Goal: Check status: Check status

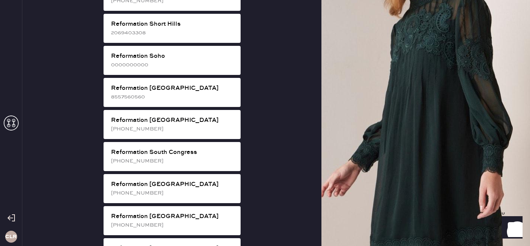
scroll to position [1335, 0]
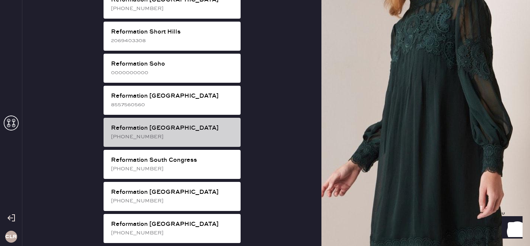
click at [161, 133] on div "[PHONE_NUMBER]" at bounding box center [173, 137] width 124 height 8
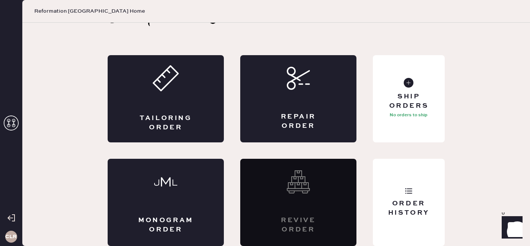
scroll to position [24, 0]
click at [416, 191] on div "Order History" at bounding box center [409, 202] width 72 height 87
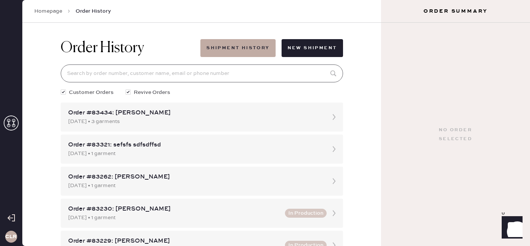
click at [223, 72] on input at bounding box center [202, 73] width 282 height 18
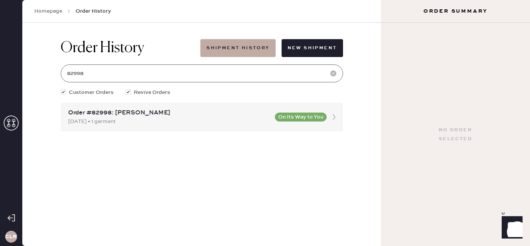
click at [192, 73] on input "82998" at bounding box center [202, 73] width 282 height 18
type input "82998"
click at [192, 111] on div "Order #82998: [PERSON_NAME]" at bounding box center [169, 112] width 202 height 9
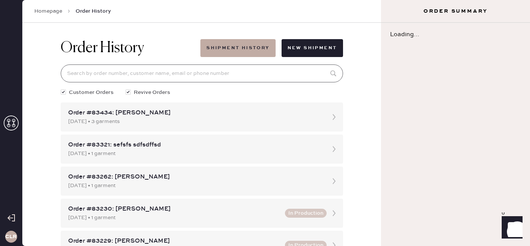
click at [213, 78] on input at bounding box center [202, 73] width 282 height 18
paste input "82998"
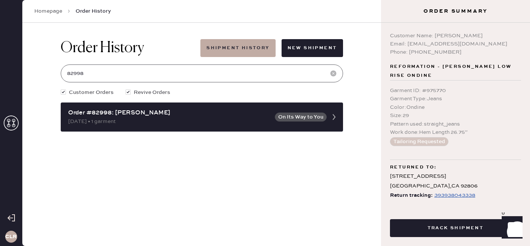
type input "82998"
click at [452, 191] on div "393938043338" at bounding box center [454, 195] width 41 height 9
click at [438, 191] on div "393938043338" at bounding box center [454, 195] width 41 height 9
